Goal: Task Accomplishment & Management: Manage account settings

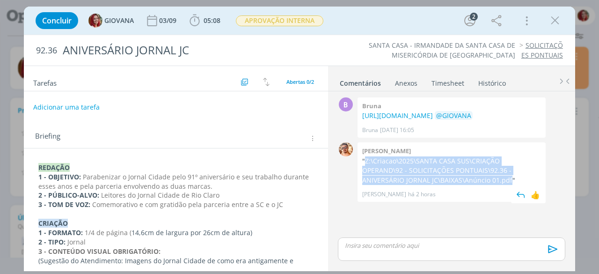
drag, startPoint x: 440, startPoint y: 198, endPoint x: 365, endPoint y: 180, distance: 78.1
click at [365, 180] on p ""Z:\Criacao\2025\SANTA CASA SUS\CRIAÇÃO OPERAND\92 - SOLICITAÇÕES PONTUAIS\92.3…" at bounding box center [451, 170] width 179 height 29
copy p "Z:\Criacao\2025\SANTA CASA SUS\CRIAÇÃO OPERAND\92 - SOLICITAÇÕES PONTUAIS\92.36…"
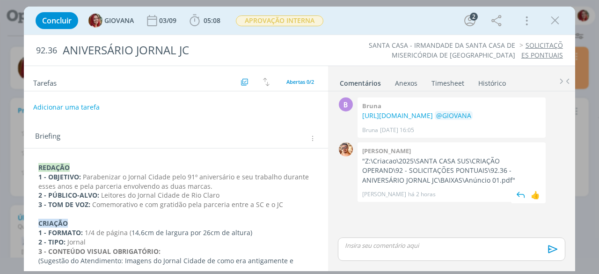
click at [480, 169] on div "Victor m. "Z:\Criacao\2025\SANTA CASA SUS\CRIAÇÃO OPERAND\92 - SOLICITAÇÕES PON…" at bounding box center [452, 171] width 188 height 59
click at [554, 22] on icon "dialog" at bounding box center [555, 21] width 14 height 14
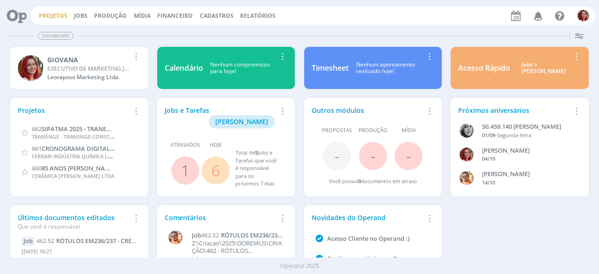
click at [62, 14] on link "Projetos" at bounding box center [53, 16] width 29 height 8
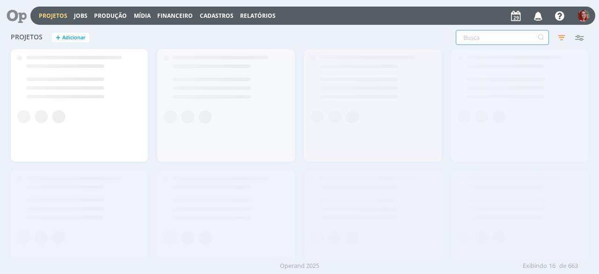
click at [491, 36] on input "text" at bounding box center [502, 37] width 93 height 15
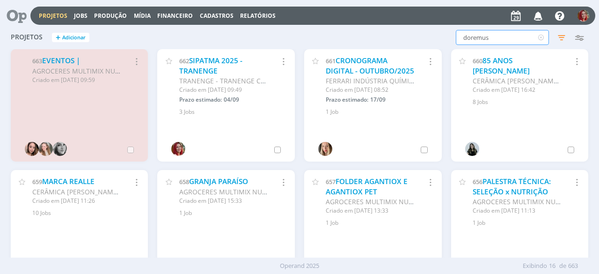
type input "doremus"
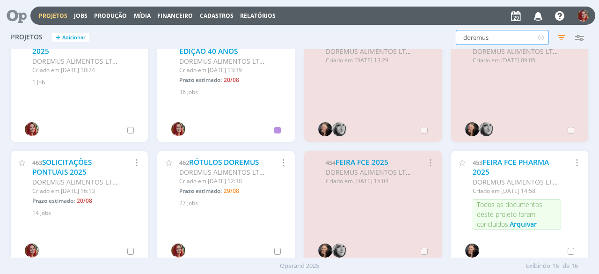
scroll to position [187, 0]
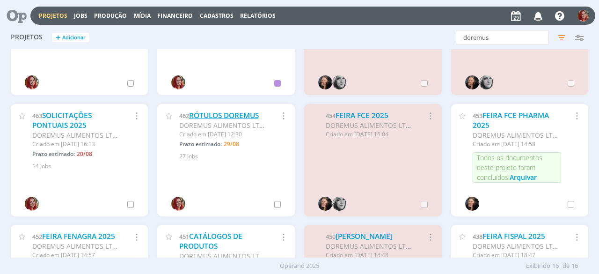
click at [231, 112] on link "RÓTULOS DOREMUS" at bounding box center [224, 115] width 70 height 10
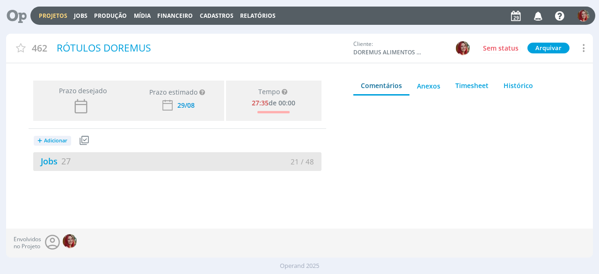
click at [44, 166] on link "Jobs 27" at bounding box center [51, 160] width 37 height 11
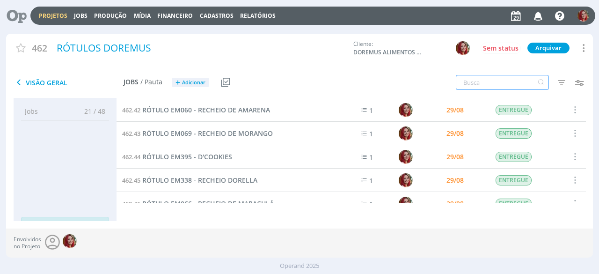
click at [496, 84] on input "text" at bounding box center [502, 82] width 93 height 15
type input "abac"
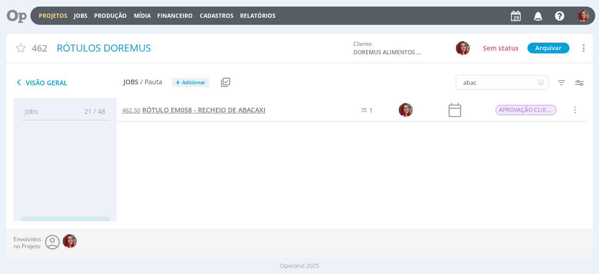
click at [218, 105] on span "RÓTULO EM058 - RECHEIO DE ABACAXI" at bounding box center [203, 109] width 123 height 9
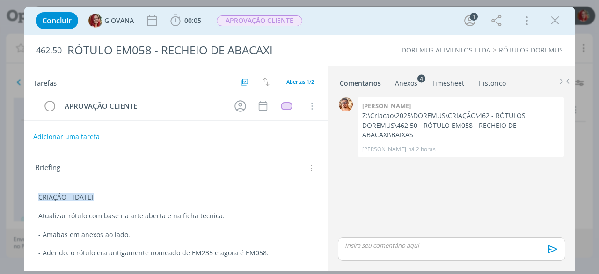
click at [33, 193] on div "CRIAÇÃO - [DATE] Atualizar rótulo com base na arte aberta e na ficha técnica. -…" at bounding box center [175, 225] width 289 height 72
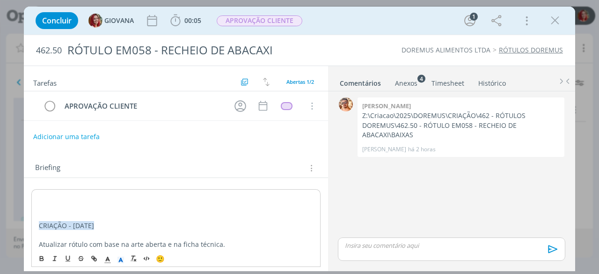
click at [33, 193] on div "﻿ CRIAÇÃO - [DATE] Atualizar rótulo com base na arte aberta e na ficha técnica.…" at bounding box center [175, 239] width 289 height 100
click at [65, 193] on p "ALTERAÇÃO CLIENTE - [DATE]" at bounding box center [176, 197] width 274 height 9
click at [120, 256] on icon "dialog" at bounding box center [121, 260] width 8 height 8
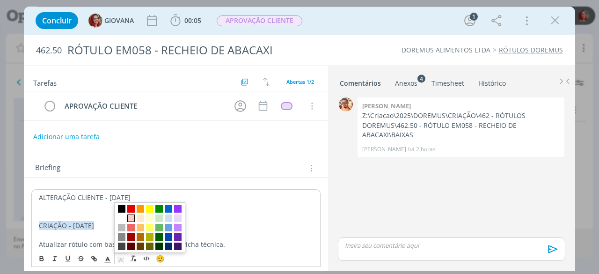
click at [130, 219] on span "dialog" at bounding box center [130, 217] width 7 height 7
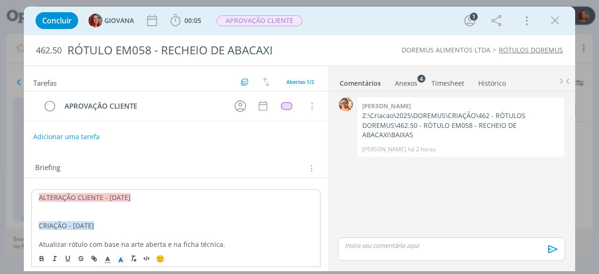
click at [65, 205] on p "dialog" at bounding box center [176, 206] width 274 height 9
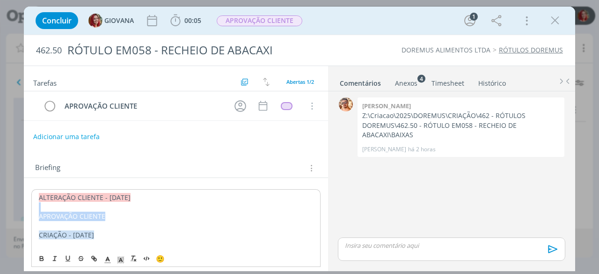
drag, startPoint x: 76, startPoint y: 210, endPoint x: 0, endPoint y: 205, distance: 76.0
click at [0, 205] on div "Concluir GIOVANA 00:05 Iniciar Apontar Data * [DATE] Horas * 00:00 Tarefa Selec…" at bounding box center [299, 137] width 599 height 274
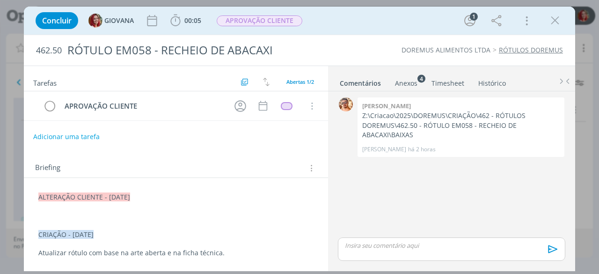
click at [416, 84] on div "Anexos 4" at bounding box center [406, 83] width 22 height 9
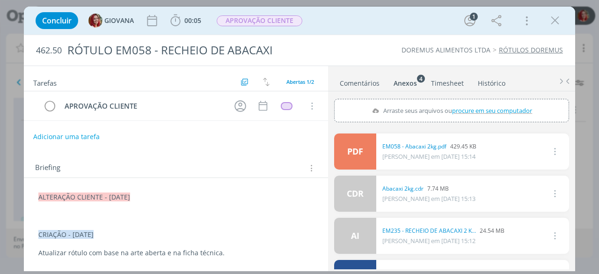
drag, startPoint x: 490, startPoint y: 108, endPoint x: 487, endPoint y: 102, distance: 7.3
click at [487, 103] on div "Arraste seus arquivos ou procure em seu computador" at bounding box center [451, 110] width 235 height 23
click at [334, 99] on input "Arraste seus arquivos ou procure em seu computador" at bounding box center [451, 100] width 235 height 3
type input "C:\fakepath\Abacaxi 2kg (1).cdr"
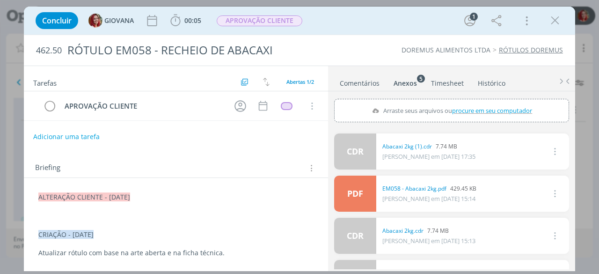
click at [108, 218] on p "dialog" at bounding box center [175, 215] width 275 height 9
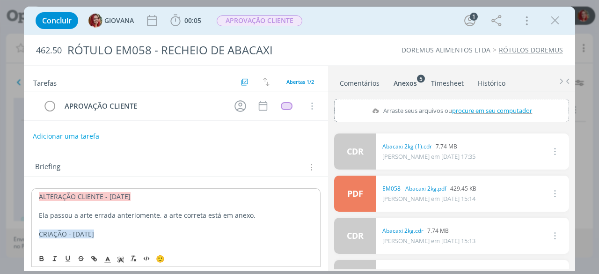
click at [73, 133] on button "Adicionar uma tarefa" at bounding box center [66, 136] width 66 height 16
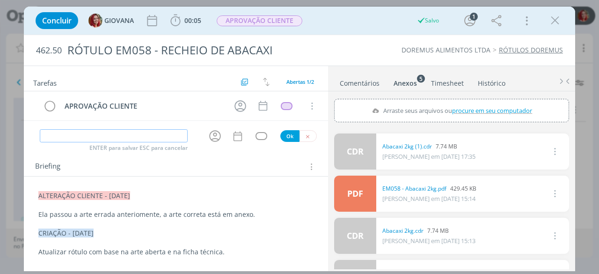
paste input "APROVAÇÃO CLIENTE"
click at [57, 133] on input "APROVAÇÃO CLIENTE" at bounding box center [113, 135] width 147 height 13
type input "ALTERAÇÃO CLIENTE"
click at [285, 138] on button "Ok" at bounding box center [289, 136] width 19 height 12
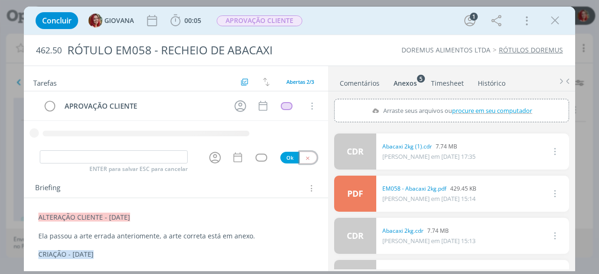
click at [305, 158] on icon "dialog" at bounding box center [308, 158] width 6 height 6
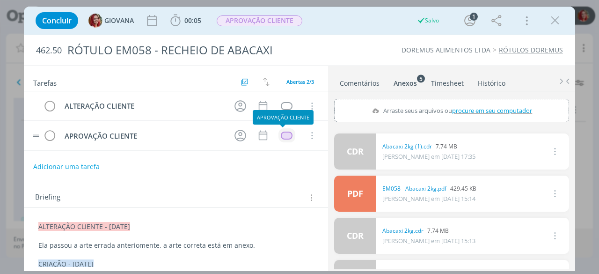
click at [286, 137] on div "dialog" at bounding box center [287, 136] width 12 height 8
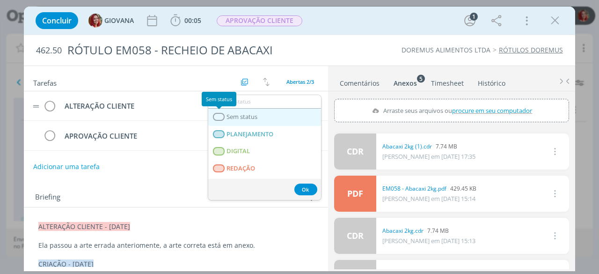
click at [228, 116] on span "Sem status" at bounding box center [242, 116] width 31 height 7
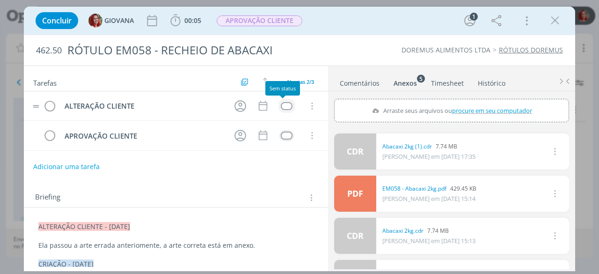
click at [286, 106] on div "dialog" at bounding box center [287, 106] width 12 height 8
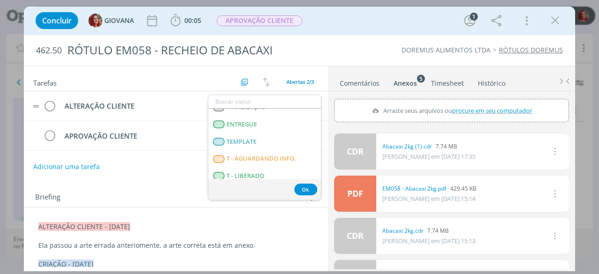
scroll to position [239, 0]
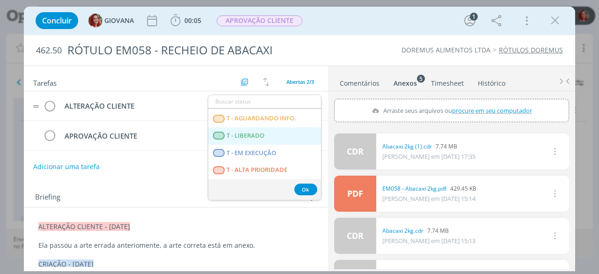
click at [283, 135] on LIBERADO "T - LIBERADO" at bounding box center [264, 135] width 113 height 17
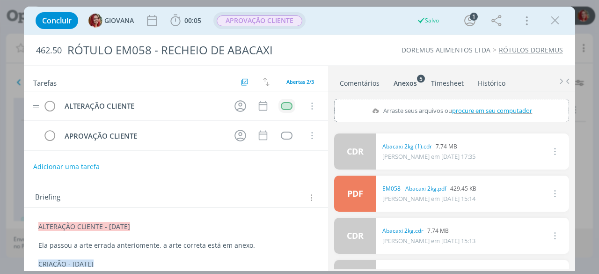
click at [283, 25] on span "APROVAÇÃO CLIENTE" at bounding box center [260, 20] width 86 height 11
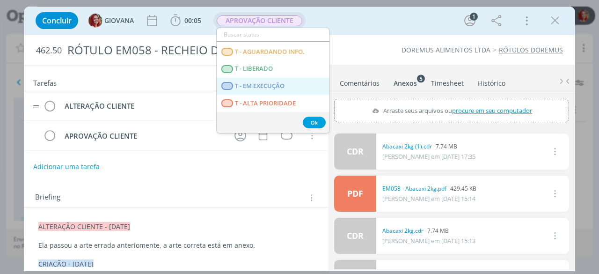
scroll to position [35, 0]
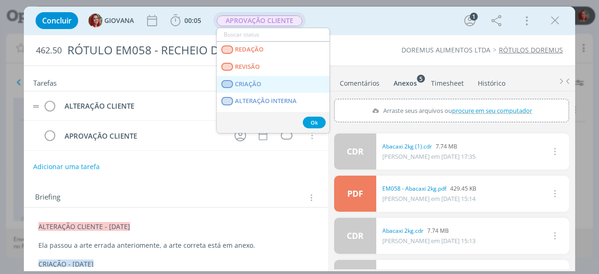
click at [270, 87] on link "CRIAÇÃO" at bounding box center [273, 84] width 113 height 17
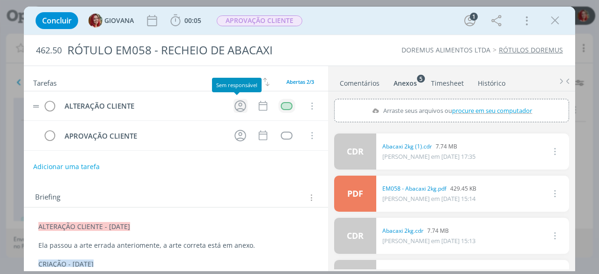
click at [236, 106] on icon "dialog" at bounding box center [240, 106] width 15 height 15
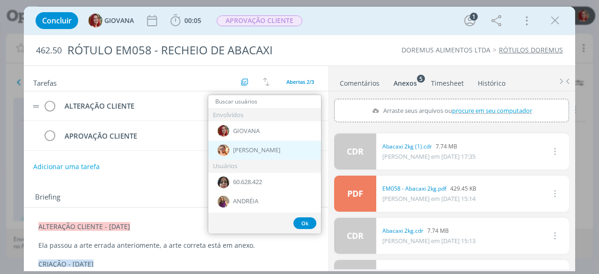
click at [257, 152] on span "[PERSON_NAME]" at bounding box center [256, 150] width 47 height 7
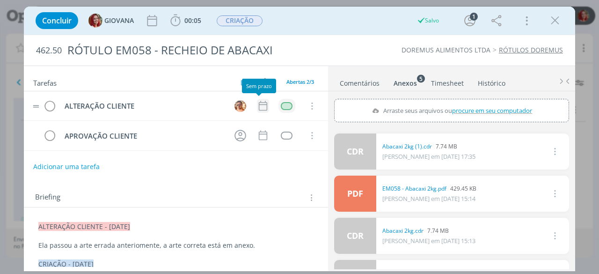
click at [259, 109] on icon "dialog" at bounding box center [263, 106] width 12 height 12
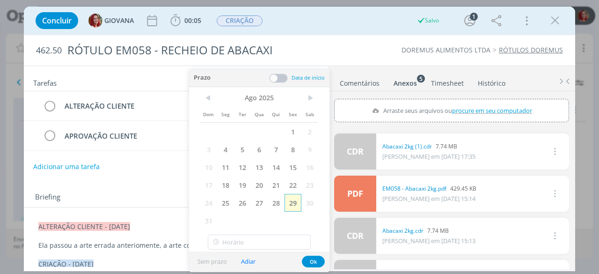
click at [291, 206] on span "29" at bounding box center [293, 203] width 17 height 18
click at [317, 258] on button "Ok" at bounding box center [313, 262] width 23 height 12
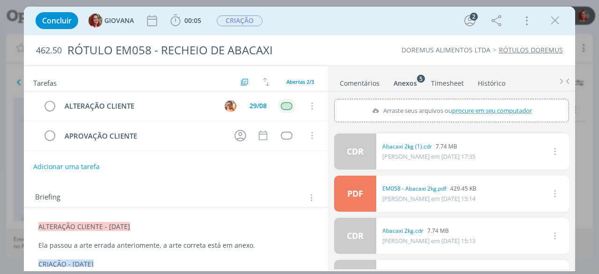
click at [359, 155] on link "CDR" at bounding box center [355, 151] width 42 height 36
click at [558, 25] on icon "dialog" at bounding box center [555, 21] width 14 height 14
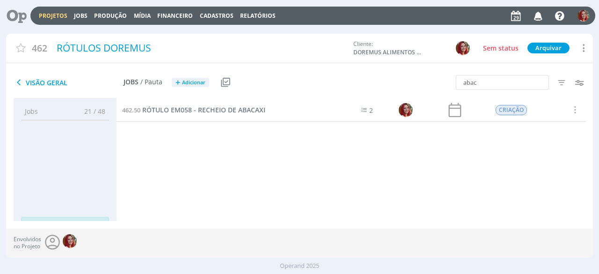
click at [15, 17] on icon at bounding box center [13, 16] width 19 height 18
